Goal: Information Seeking & Learning: Get advice/opinions

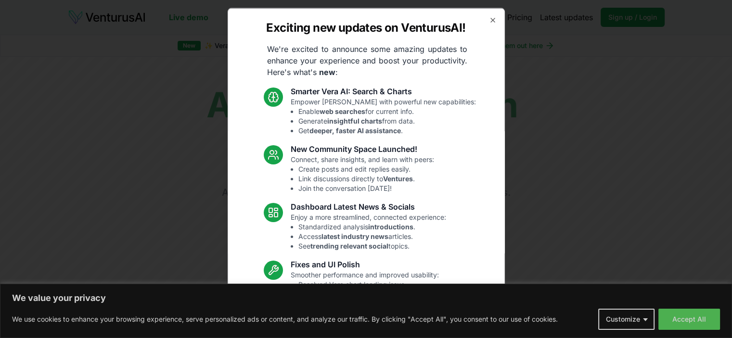
click at [489, 19] on icon "button" at bounding box center [493, 20] width 8 height 8
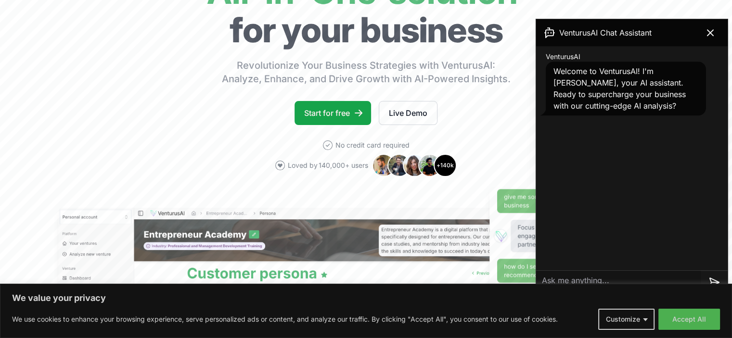
scroll to position [142, 0]
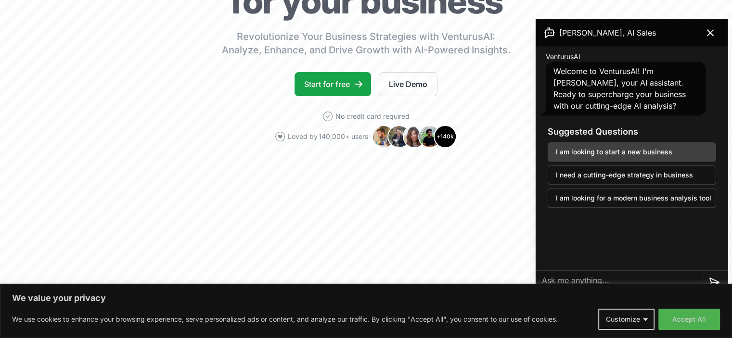
click at [640, 154] on button "I am looking to start a new business" at bounding box center [632, 151] width 168 height 19
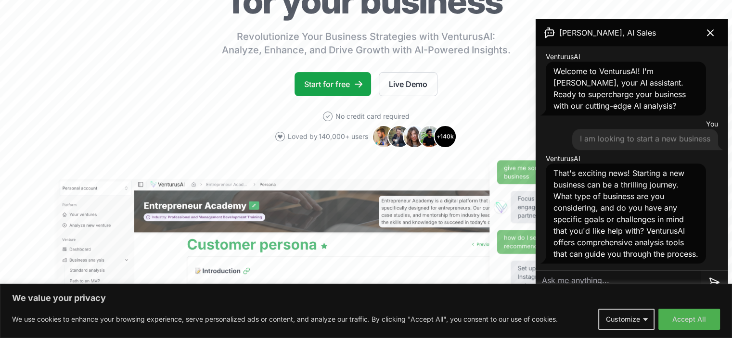
scroll to position [10, 0]
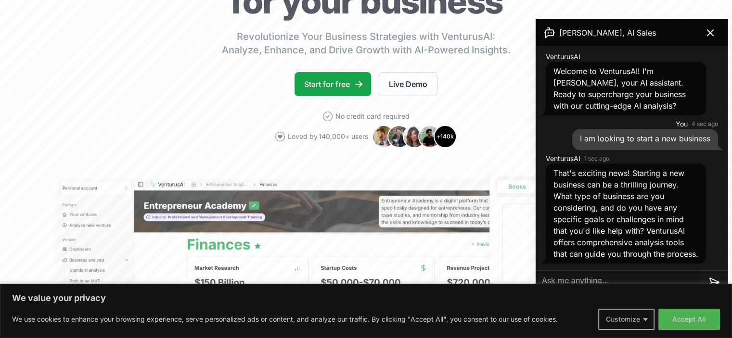
click at [648, 319] on button "Customize" at bounding box center [626, 319] width 56 height 21
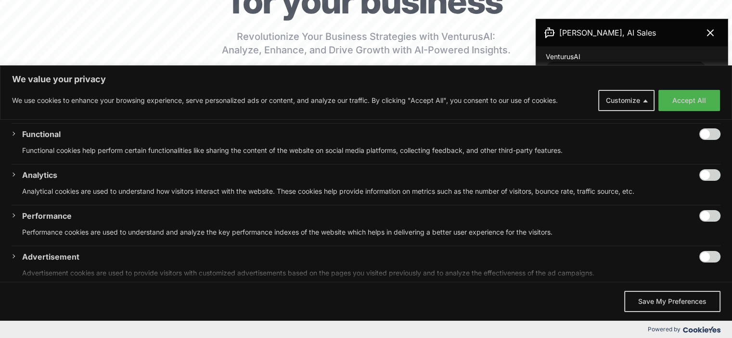
scroll to position [141, 0]
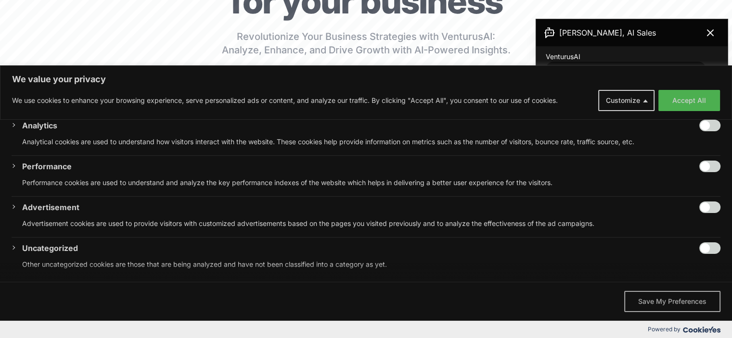
click at [679, 303] on button "Save My Preferences" at bounding box center [672, 301] width 96 height 21
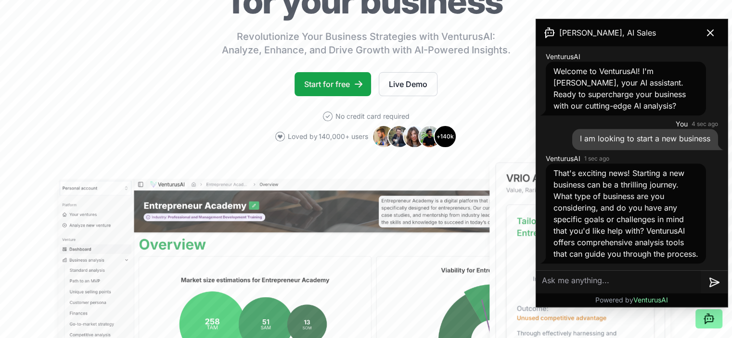
click at [665, 282] on textarea at bounding box center [618, 282] width 165 height 23
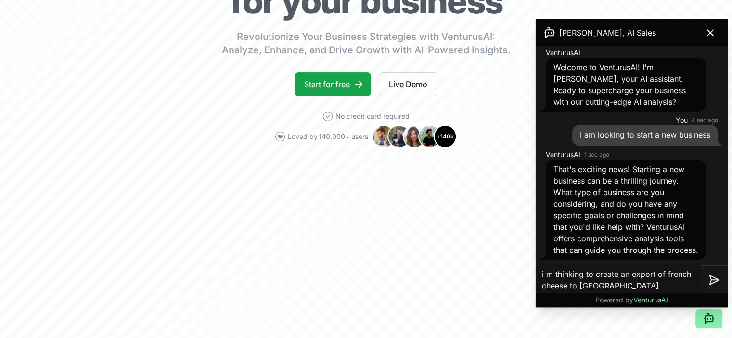
type textarea "i m thinking to create an export of french cheese to [GEOGRAPHIC_DATA]."
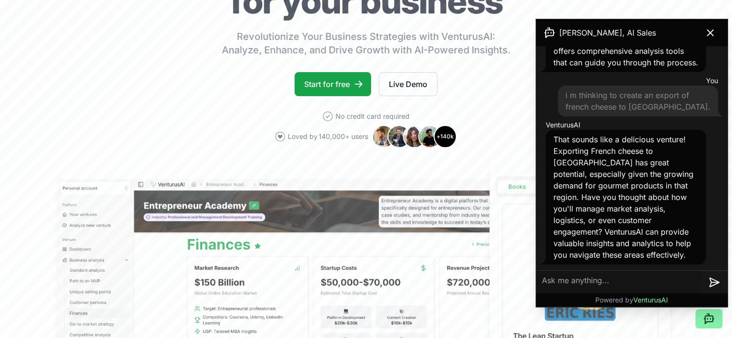
scroll to position [203, 0]
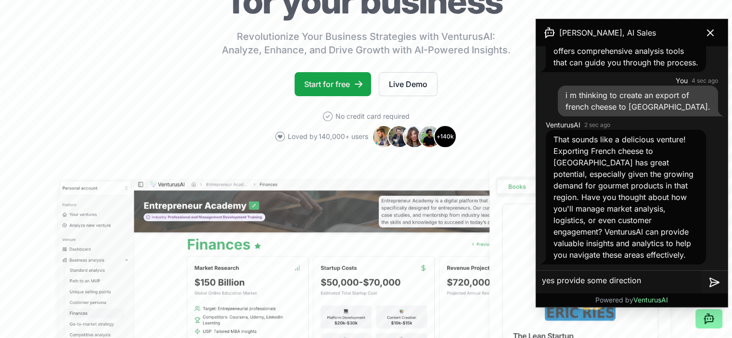
type textarea "yes provide some directions"
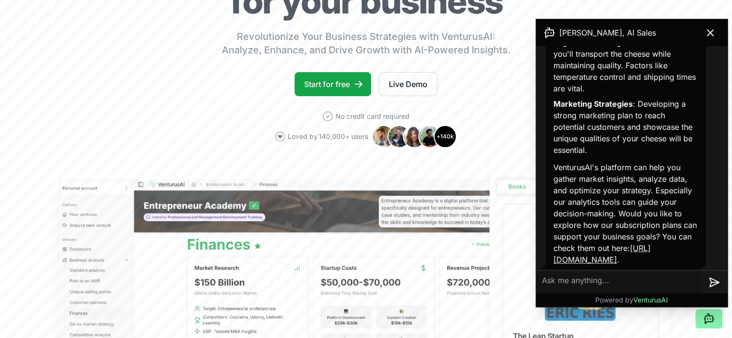
scroll to position [651, 0]
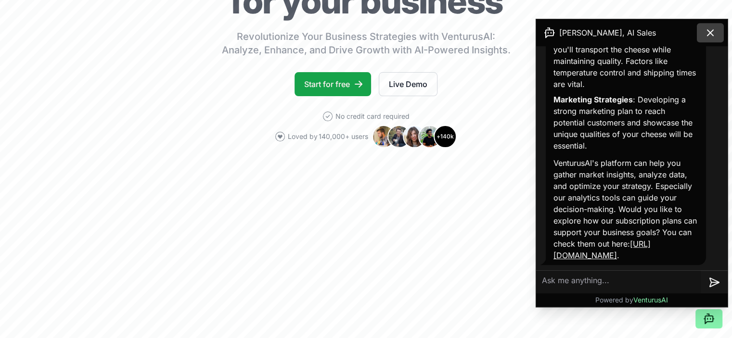
click at [710, 36] on icon at bounding box center [710, 33] width 12 height 12
